Goal: Information Seeking & Learning: Learn about a topic

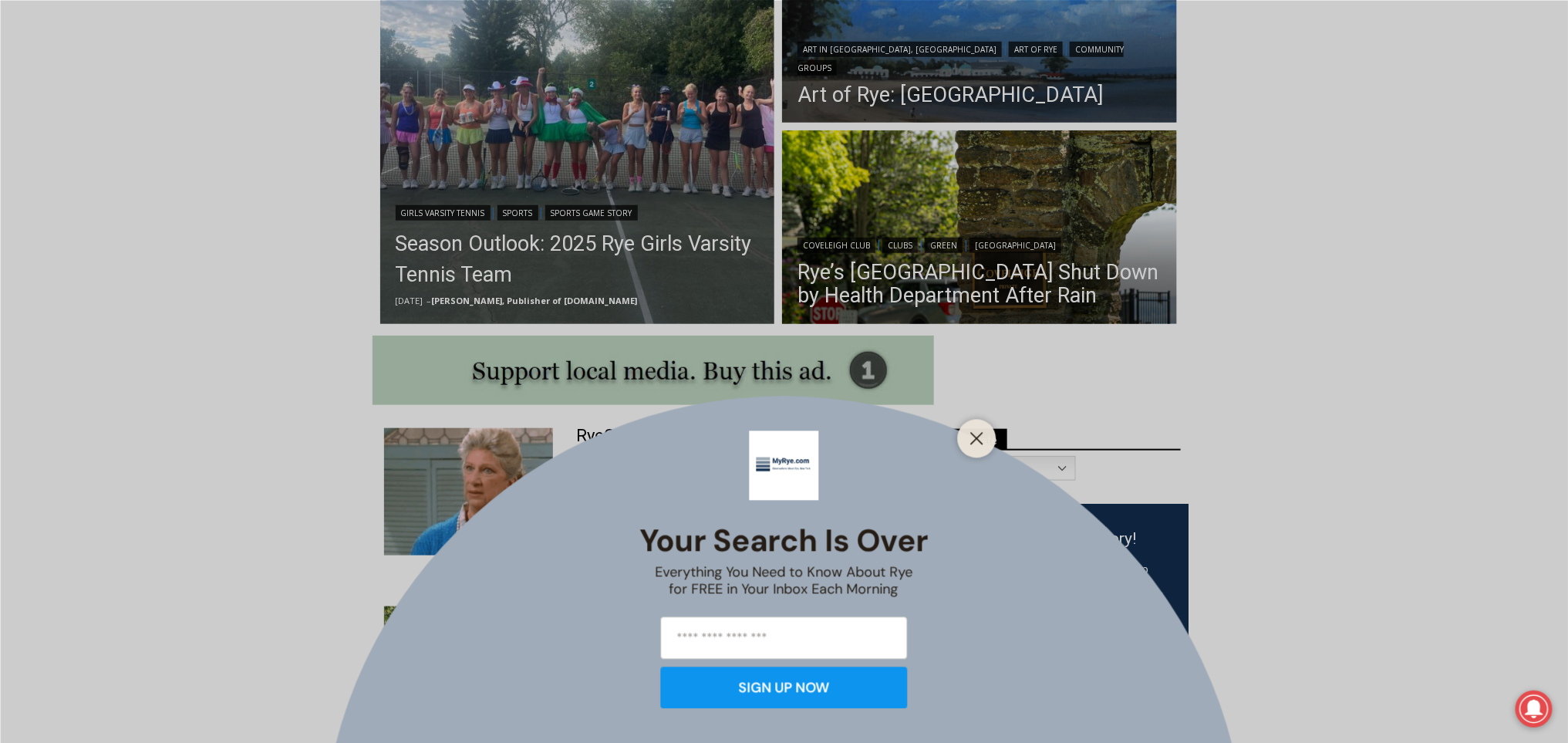
scroll to position [506, 0]
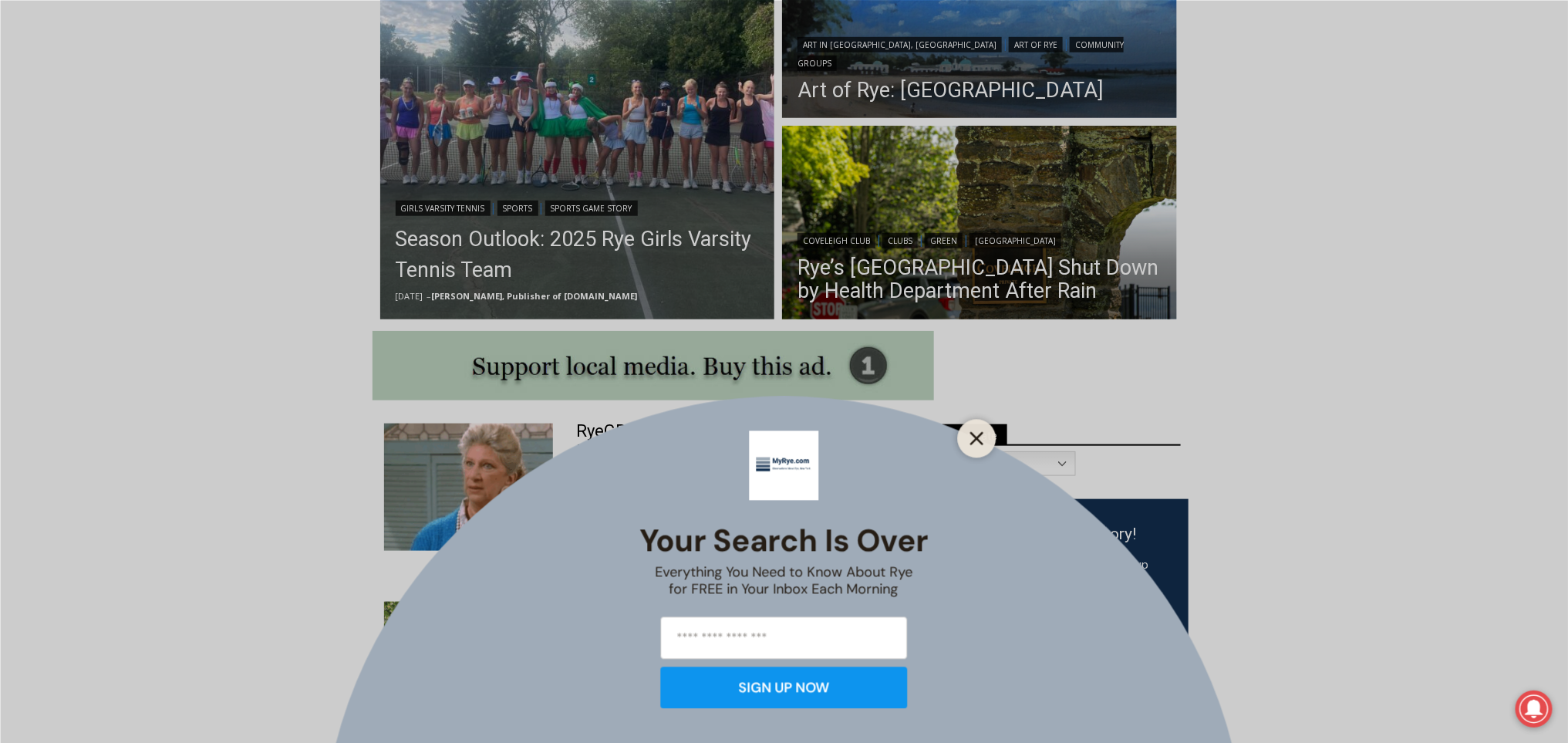
click at [986, 431] on button "Close" at bounding box center [977, 438] width 22 height 22
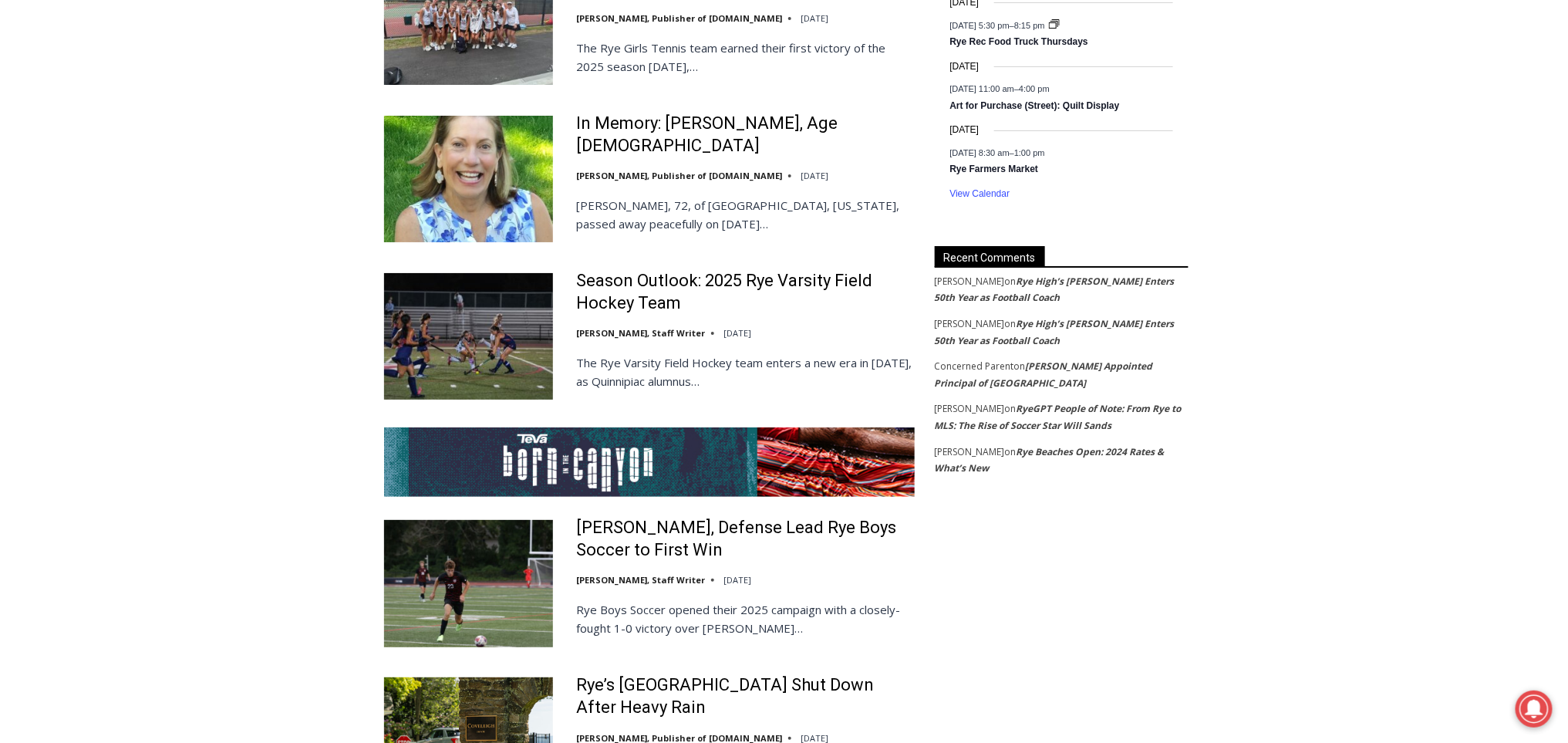
scroll to position [2654, 0]
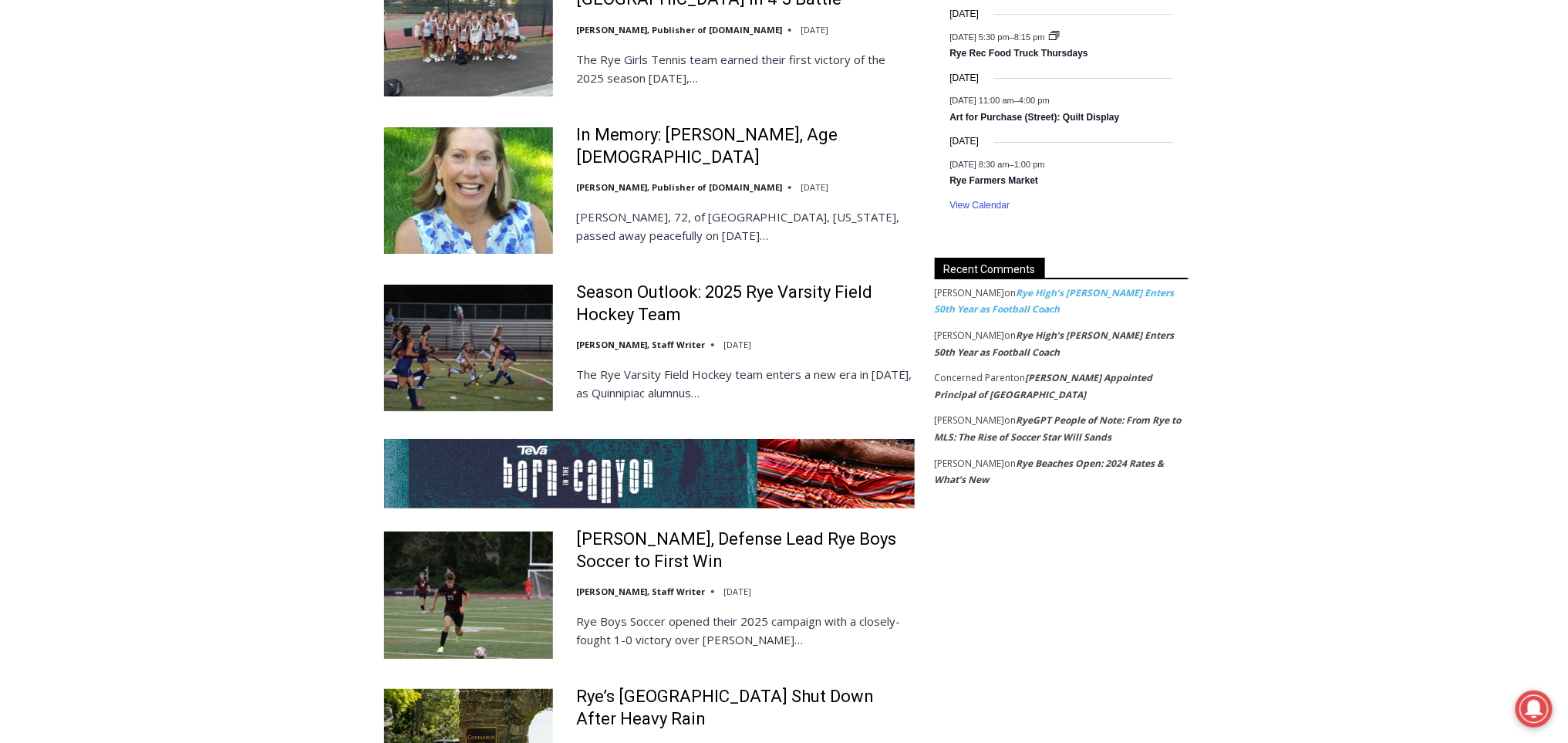
click at [1092, 296] on link "Rye High’s [PERSON_NAME] Enters 50th Year as Football Coach" at bounding box center [1055, 301] width 240 height 30
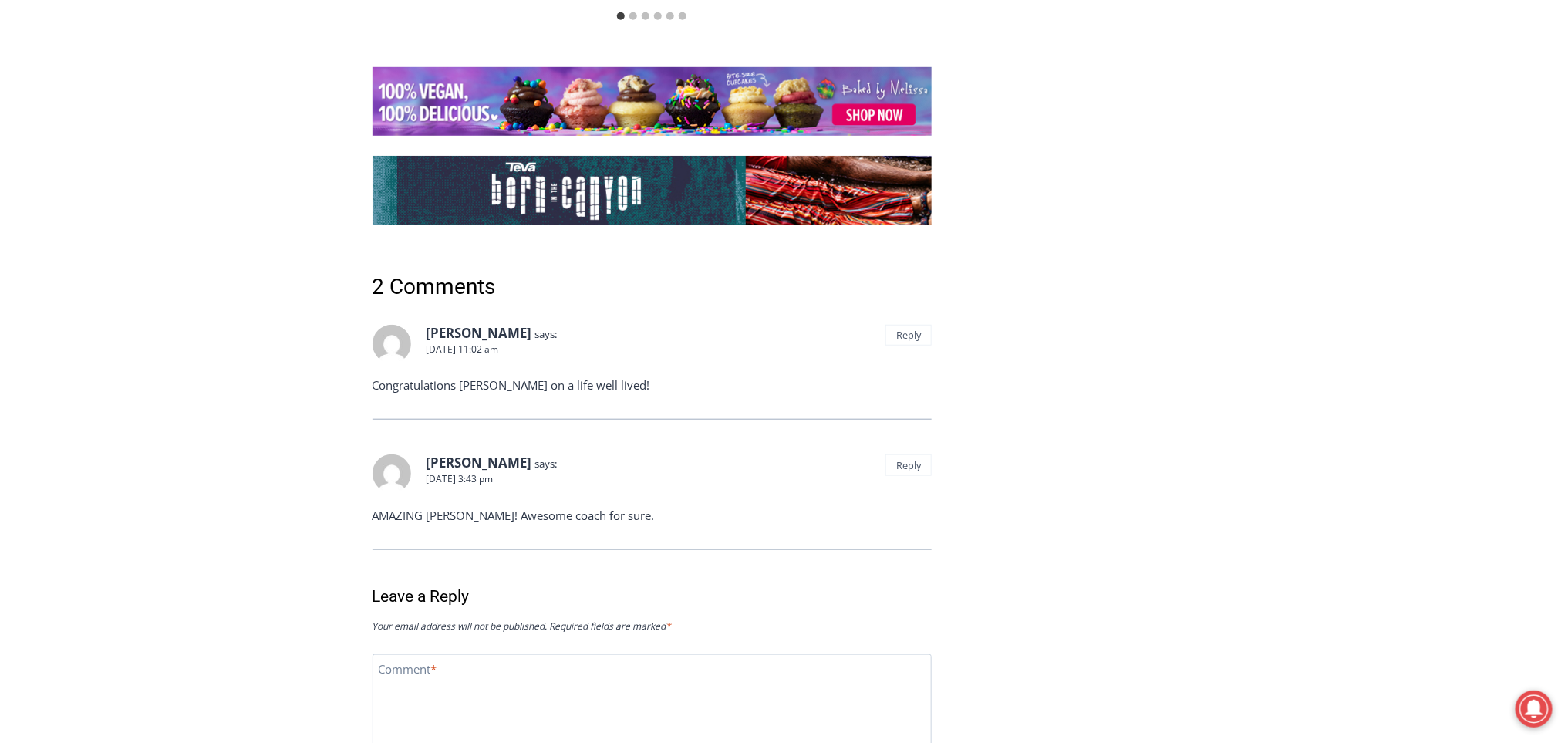
scroll to position [5936, 0]
